Goal: Task Accomplishment & Management: Manage account settings

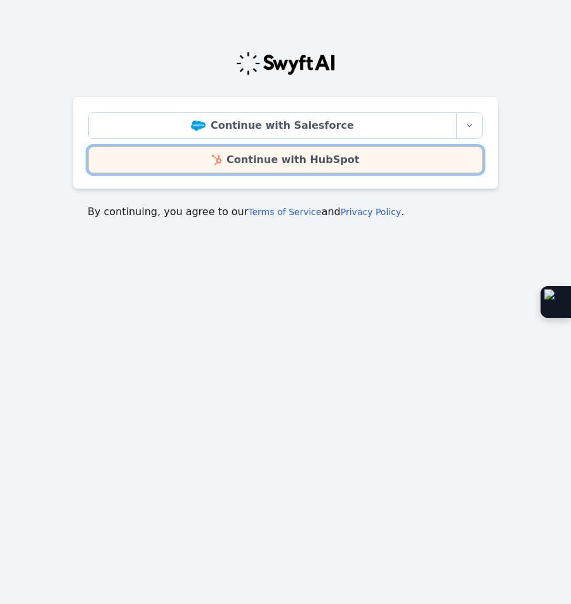
click at [304, 161] on link "Continue with HubSpot" at bounding box center [285, 160] width 395 height 27
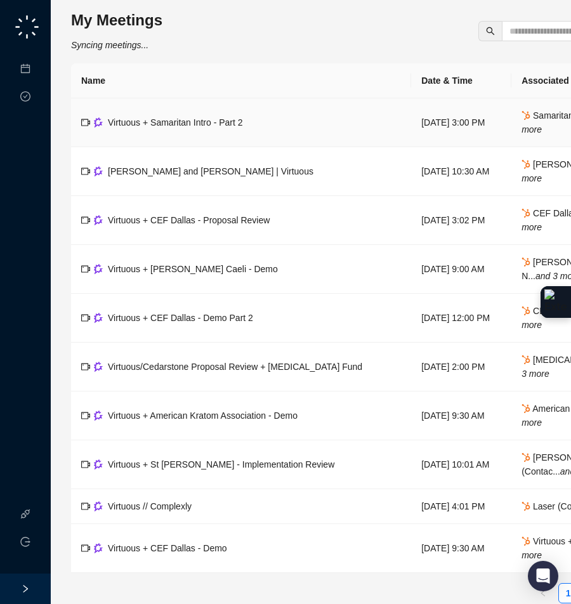
click at [194, 121] on span "Virtuous + Samaritan Intro - Part 2" at bounding box center [175, 122] width 135 height 10
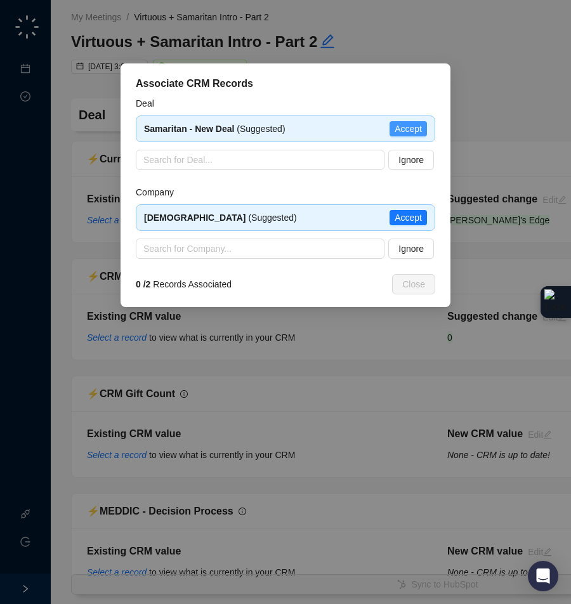
click at [407, 129] on span "Accept" at bounding box center [408, 129] width 27 height 14
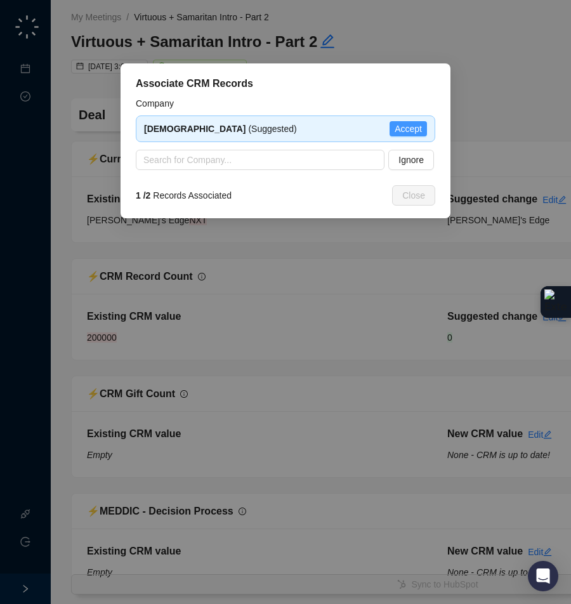
click at [407, 128] on span "Accept" at bounding box center [408, 129] width 27 height 14
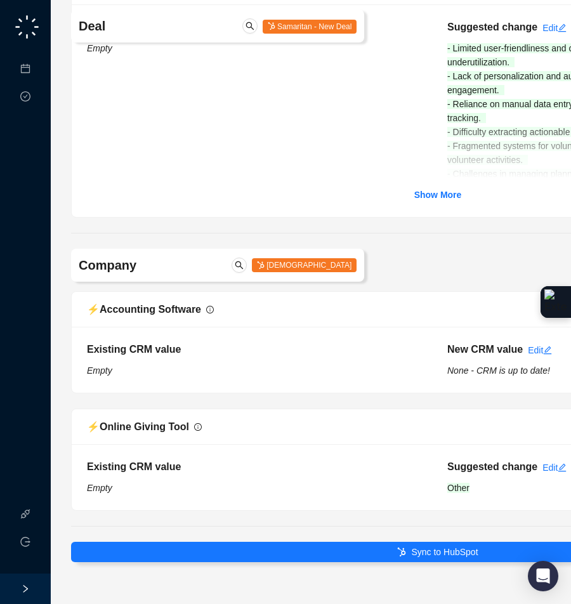
scroll to position [1396, 0]
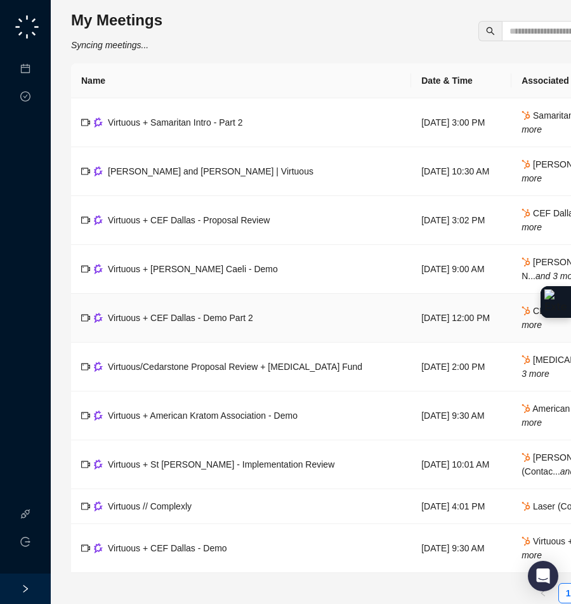
scroll to position [16, 0]
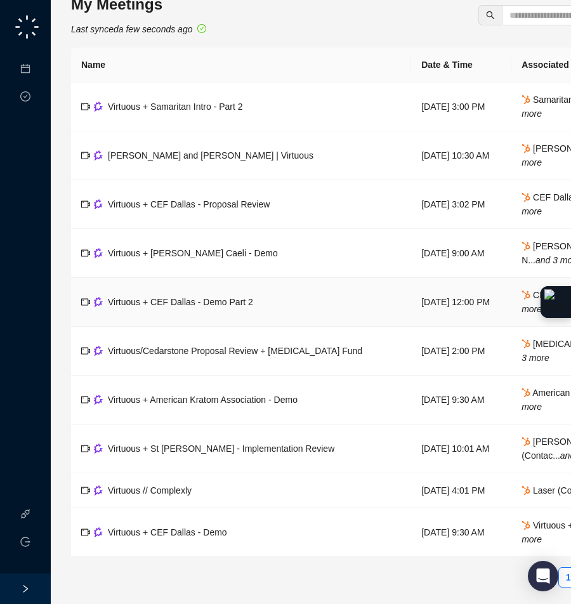
click at [164, 303] on span "Virtuous + CEF Dallas - Demo Part 2" at bounding box center [180, 302] width 145 height 10
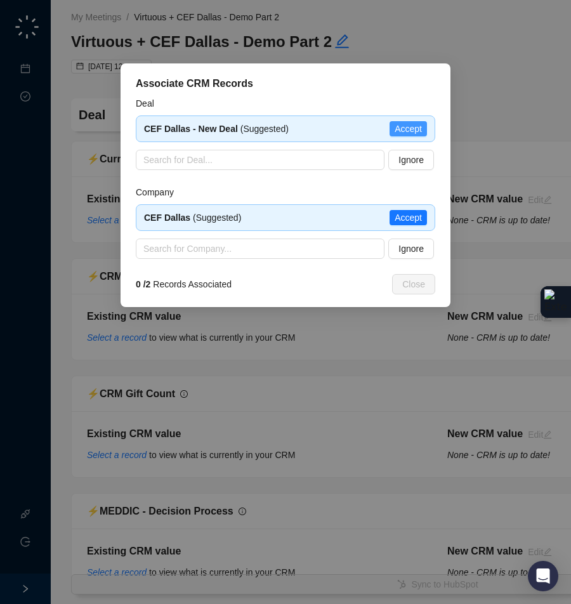
click at [400, 132] on span "Accept" at bounding box center [408, 129] width 27 height 14
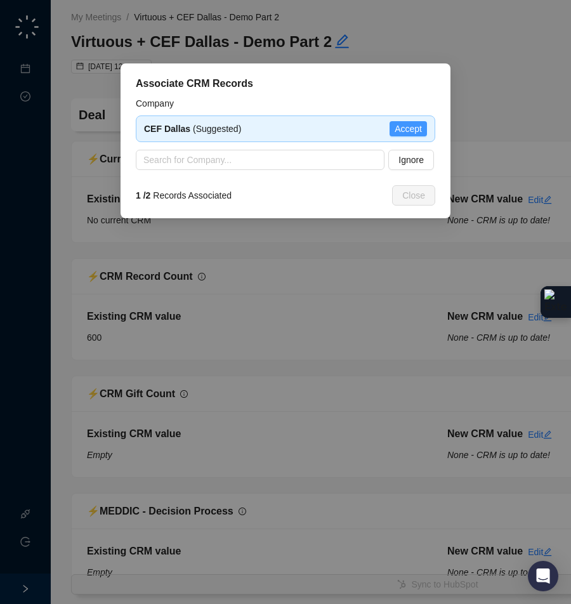
click at [409, 122] on span "Accept" at bounding box center [408, 129] width 27 height 14
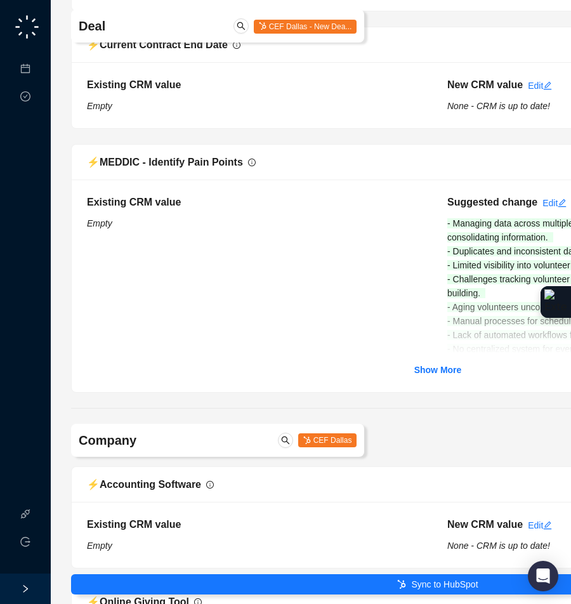
scroll to position [1199, 0]
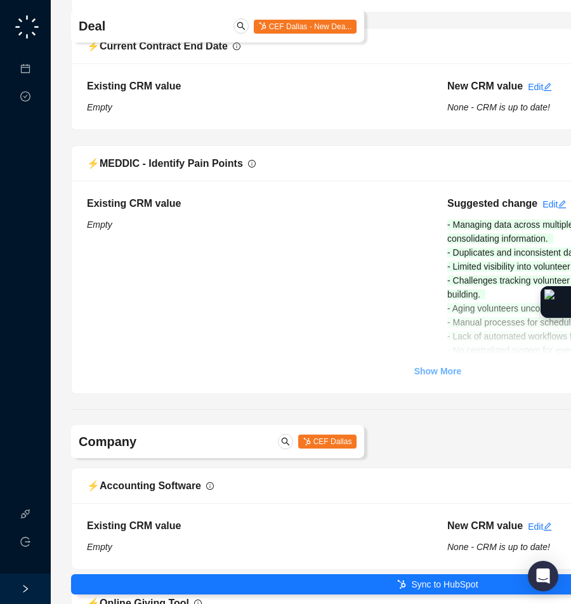
click at [432, 367] on strong "Show More" at bounding box center [438, 371] width 48 height 10
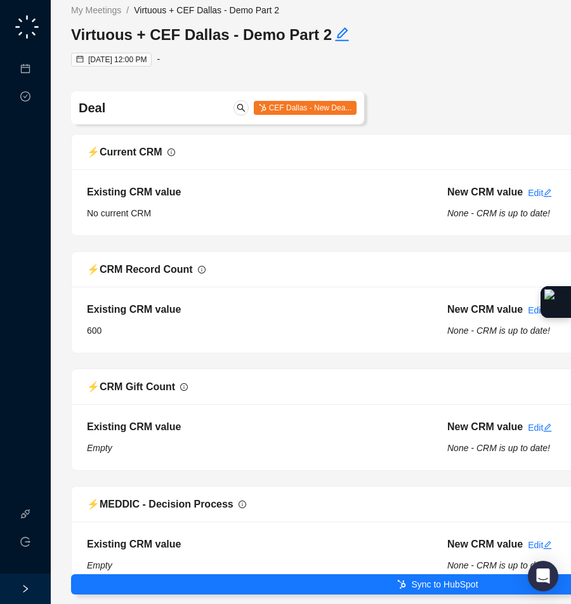
scroll to position [0, 0]
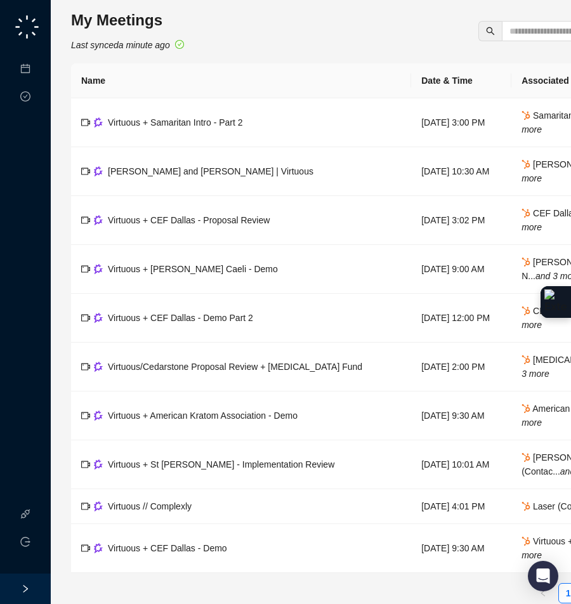
scroll to position [16, 0]
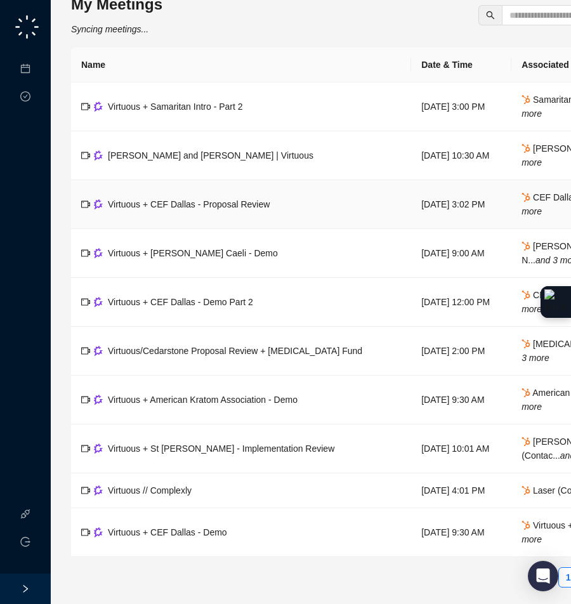
click at [230, 203] on span "Virtuous + CEF Dallas - Proposal Review" at bounding box center [189, 204] width 162 height 10
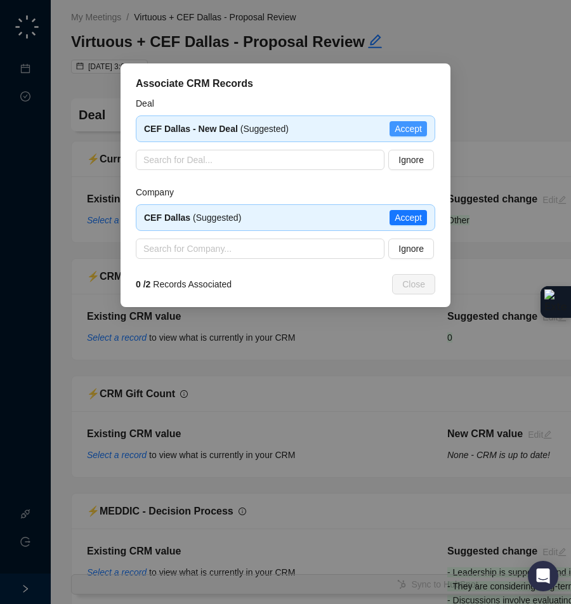
click at [411, 127] on span "Accept" at bounding box center [408, 129] width 27 height 14
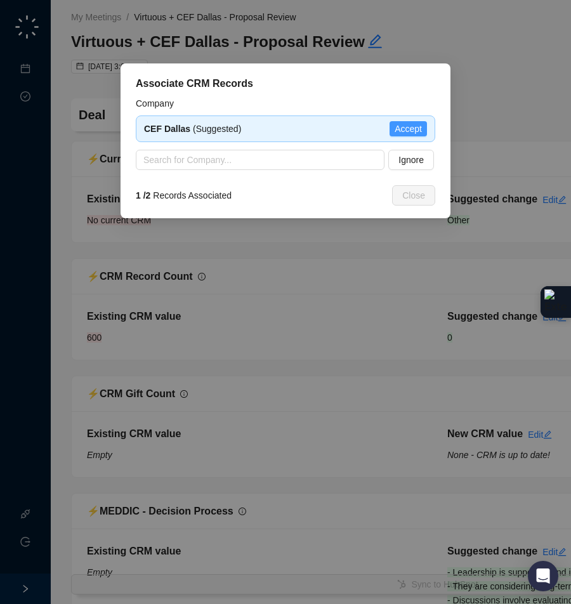
click at [406, 131] on span "Accept" at bounding box center [408, 129] width 27 height 14
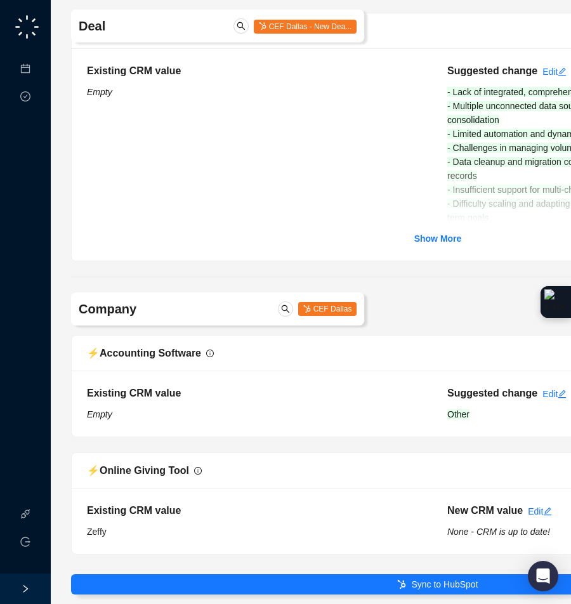
scroll to position [1571, 0]
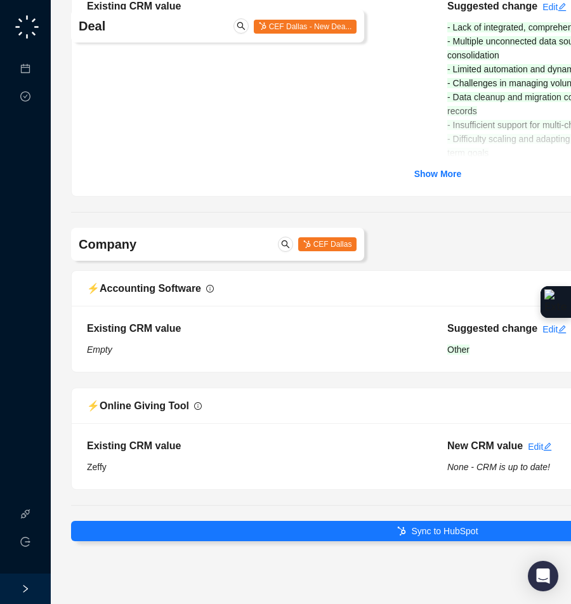
click at [518, 236] on div "Company CEF Dallas ⚡️ Accounting Software Approve Changes Reject Changes Existi…" at bounding box center [438, 359] width 734 height 262
click at [428, 249] on div "Company CEF Dallas ⚡️ Accounting Software Approve Changes Reject Changes Existi…" at bounding box center [438, 359] width 734 height 262
